Goal: Feedback & Contribution: Submit feedback/report problem

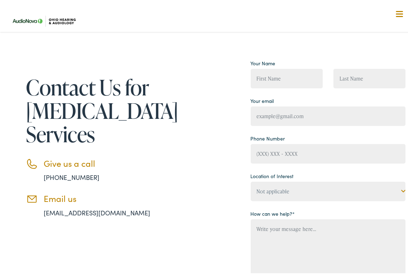
scroll to position [35, 0]
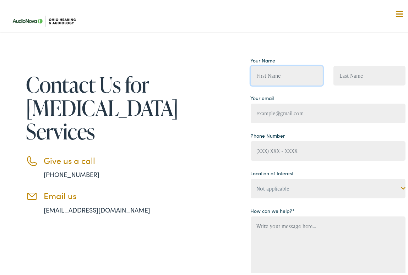
drag, startPoint x: 292, startPoint y: 75, endPoint x: 292, endPoint y: 83, distance: 8.5
click at [292, 75] on input "Contact form" at bounding box center [287, 74] width 72 height 20
type input "[PERSON_NAME]"
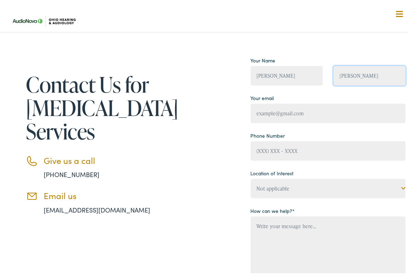
type input "[EMAIL_ADDRESS][DOMAIN_NAME]"
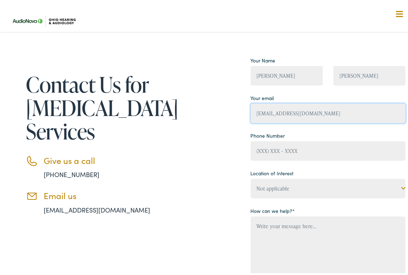
type input "-"
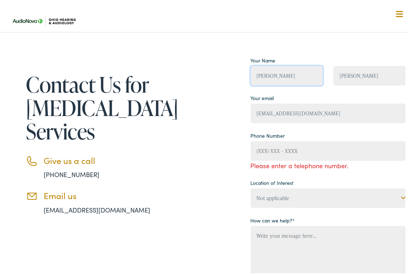
type input "-"
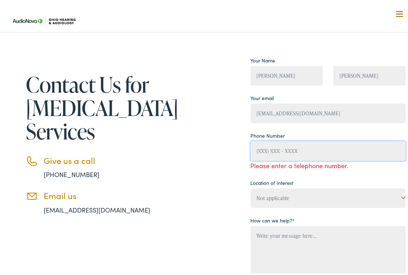
click at [275, 149] on input "Contact form" at bounding box center [328, 149] width 155 height 20
type input "[PHONE_NUMBER]"
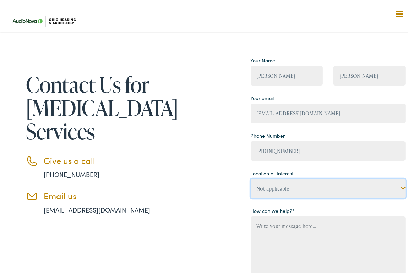
drag, startPoint x: 312, startPoint y: 194, endPoint x: 310, endPoint y: 216, distance: 22.1
click at [312, 194] on select "Not applicable [US_STATE] Hearing & [MEDICAL_DATA], [GEOGRAPHIC_DATA] [US_STATE…" at bounding box center [328, 187] width 155 height 20
select select "[US_STATE] Hearing & [MEDICAL_DATA], [GEOGRAPHIC_DATA]"
click at [251, 177] on select "Not applicable [US_STATE] Hearing & [MEDICAL_DATA], [GEOGRAPHIC_DATA] [US_STATE…" at bounding box center [328, 187] width 155 height 20
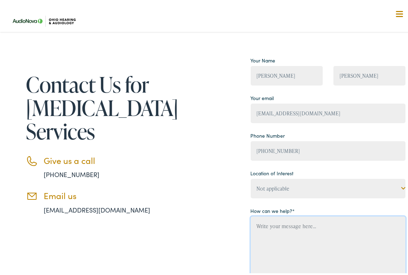
click at [305, 241] on textarea "Contact form" at bounding box center [328, 258] width 155 height 87
paste textarea "Hello, I would like to offer some suggestions for your website. No cost, no cat…"
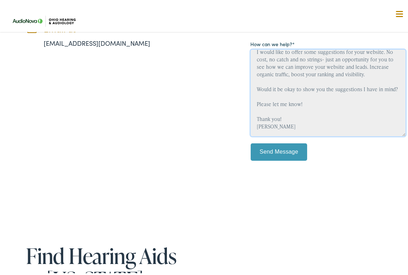
scroll to position [203, 0]
type textarea "Hello, I would like to offer some suggestions for your website. No cost, no cat…"
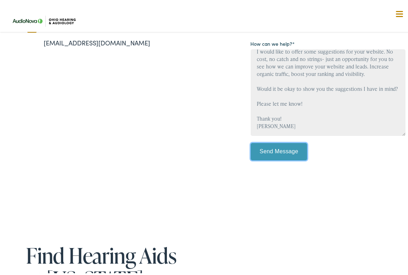
click at [287, 146] on input "Send Message" at bounding box center [279, 150] width 57 height 18
